Goal: Find specific page/section: Find specific page/section

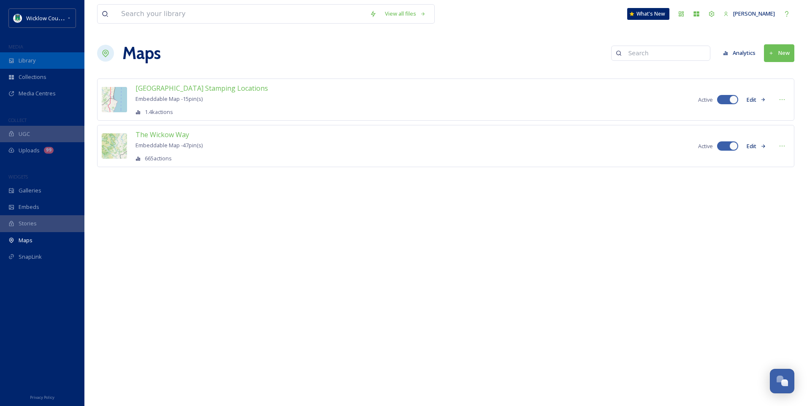
click at [33, 57] on span "Library" at bounding box center [27, 61] width 17 height 8
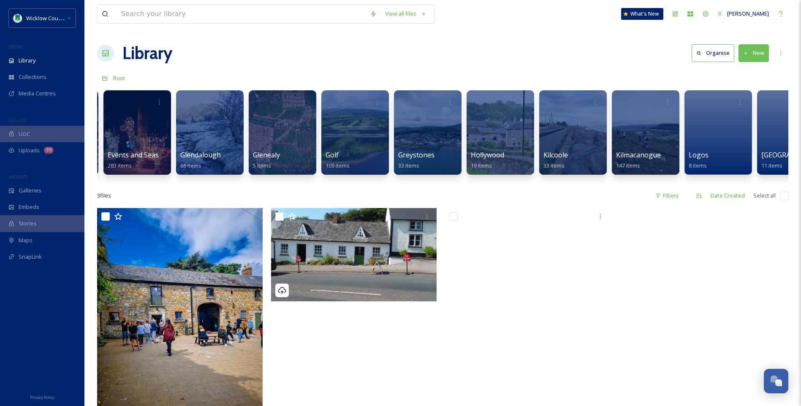
scroll to position [0, 997]
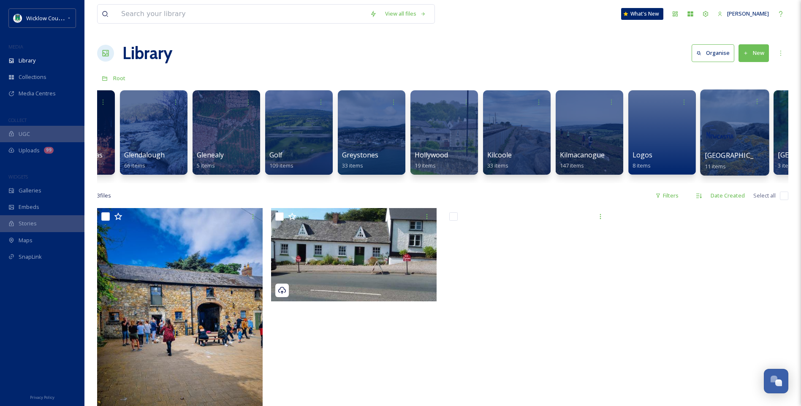
click at [740, 159] on div "Newcastle 11 items" at bounding box center [735, 160] width 60 height 21
click at [742, 141] on div at bounding box center [734, 133] width 69 height 86
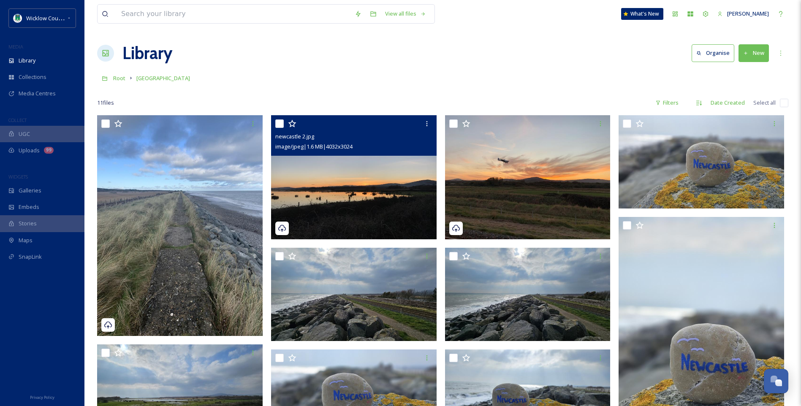
click at [332, 236] on img at bounding box center [354, 177] width 166 height 124
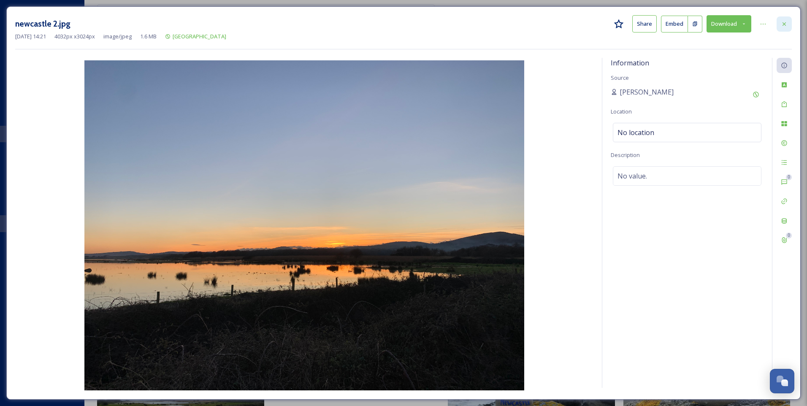
click at [786, 25] on icon at bounding box center [784, 23] width 3 height 3
